Goal: Communication & Community: Participate in discussion

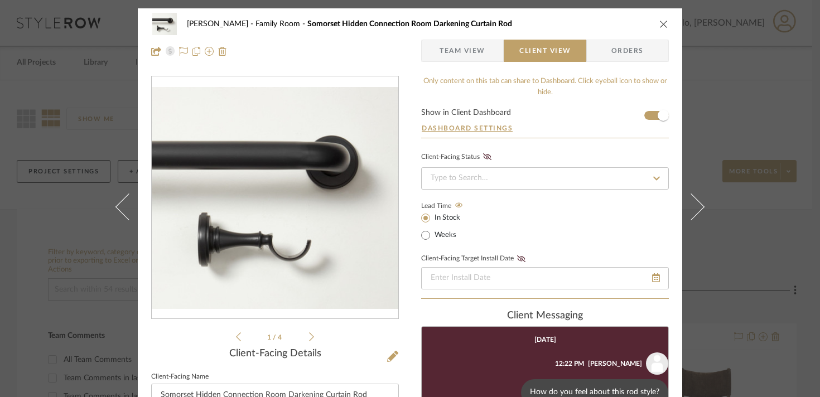
scroll to position [27, 0]
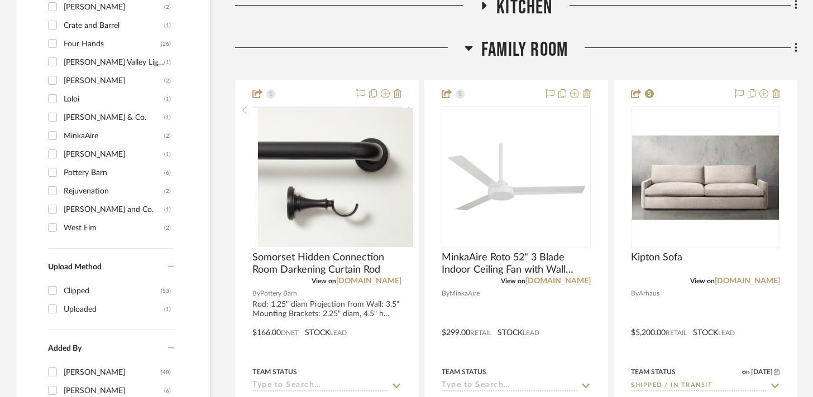
scroll to position [1406, 0]
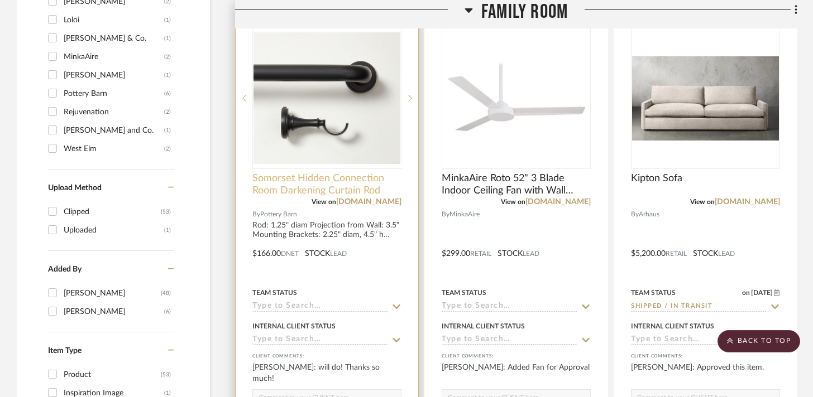
click at [325, 181] on span "Somorset Hidden Connection Room Darkening Curtain Rod" at bounding box center [326, 184] width 149 height 25
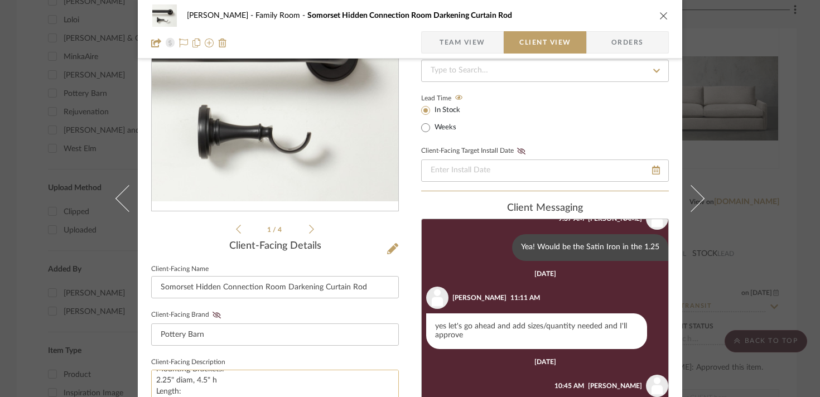
scroll to position [0, 0]
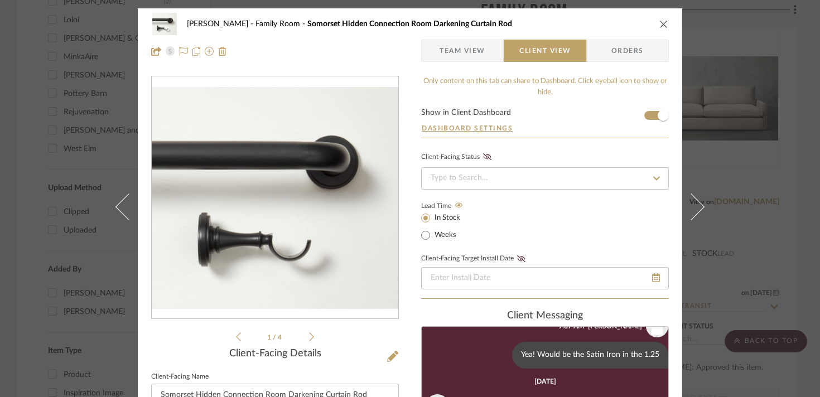
click at [462, 54] on span "Team View" at bounding box center [463, 51] width 46 height 22
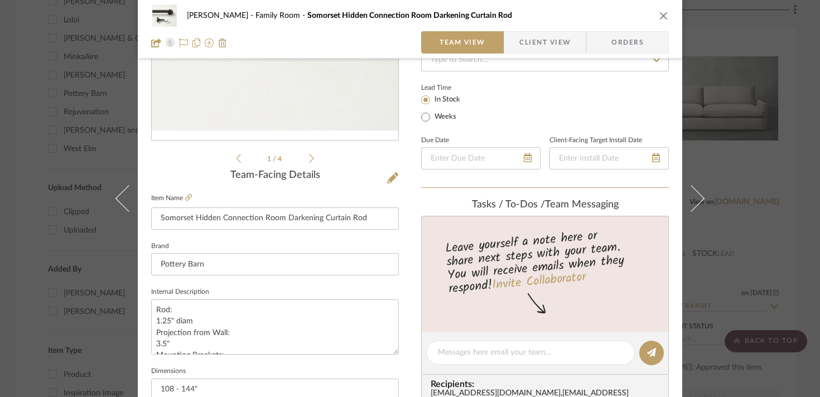
scroll to position [181, 0]
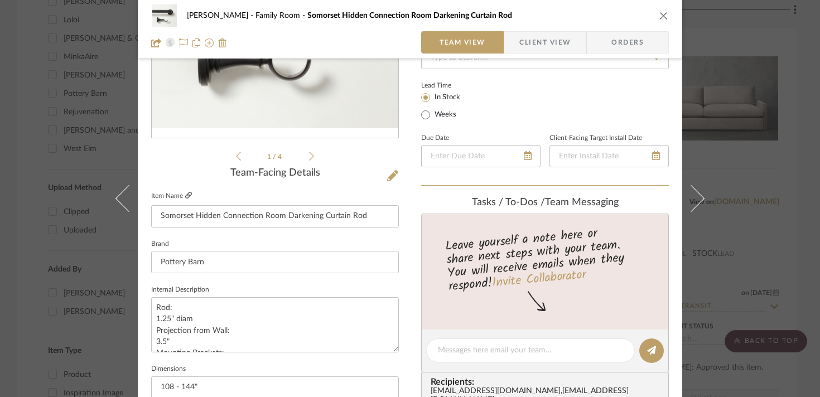
click at [186, 196] on icon at bounding box center [188, 195] width 7 height 7
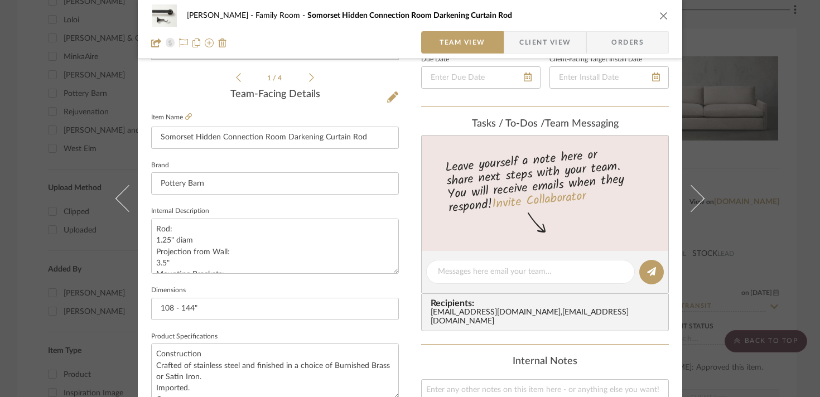
scroll to position [261, 0]
click at [475, 275] on textarea at bounding box center [530, 271] width 185 height 12
type textarea "3x 60-108, 2x 108-144, 7x 28-48"
click at [650, 270] on icon at bounding box center [651, 270] width 9 height 9
